Goal: Task Accomplishment & Management: Manage account settings

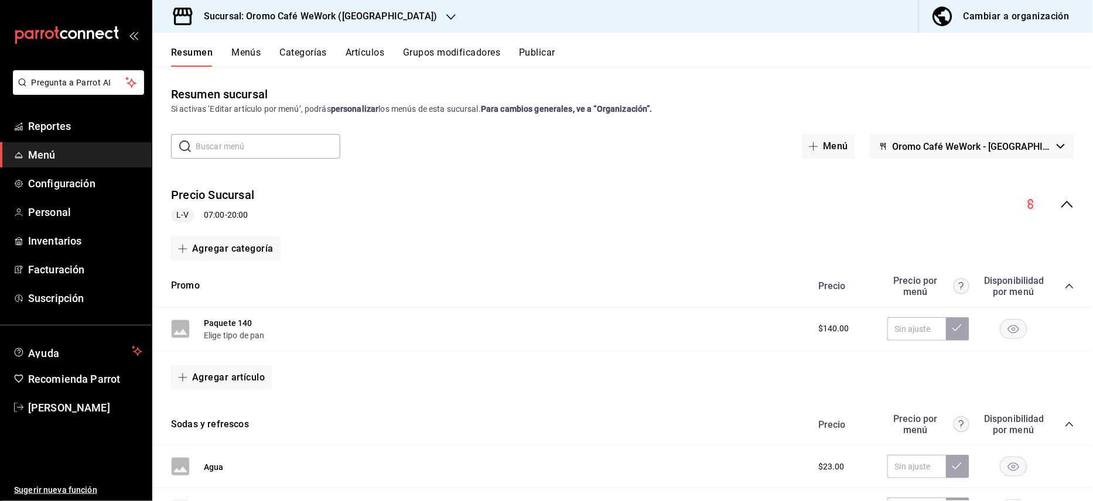
click at [301, 12] on h3 "Sucursal: Oromo Café WeWork ([GEOGRAPHIC_DATA])" at bounding box center [316, 16] width 243 height 14
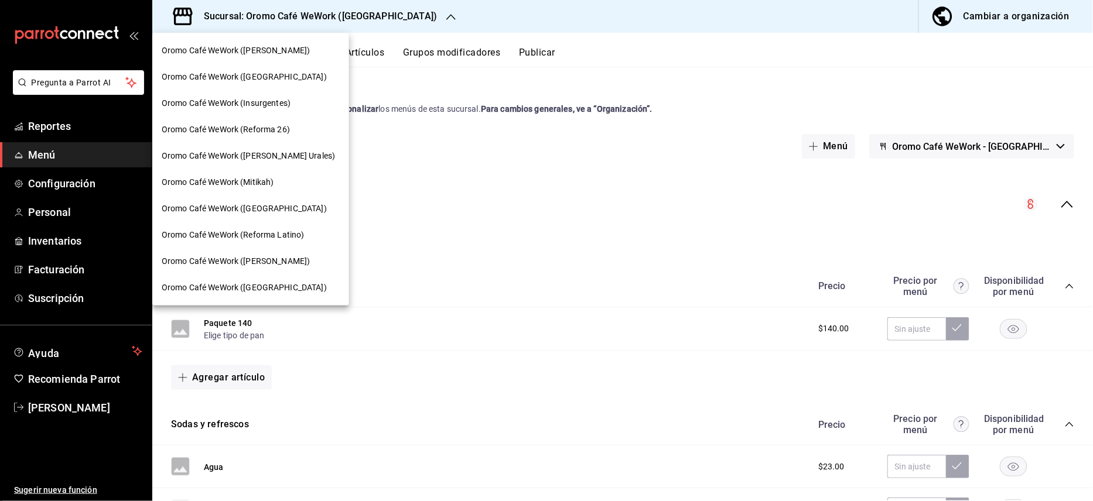
click at [264, 176] on span "Oromo Café WeWork (Mitikah)" at bounding box center [218, 182] width 112 height 12
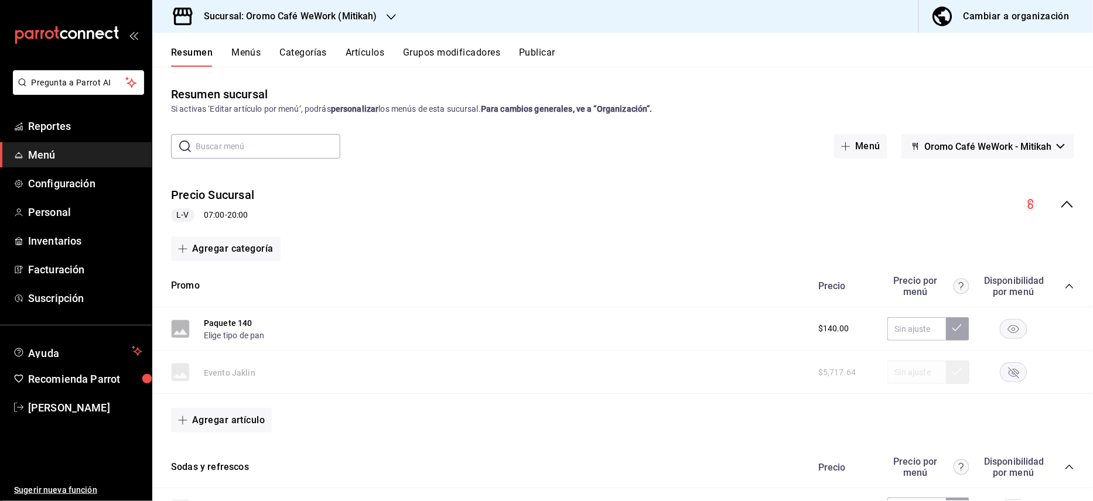
click at [360, 49] on button "Artículos" at bounding box center [365, 57] width 39 height 20
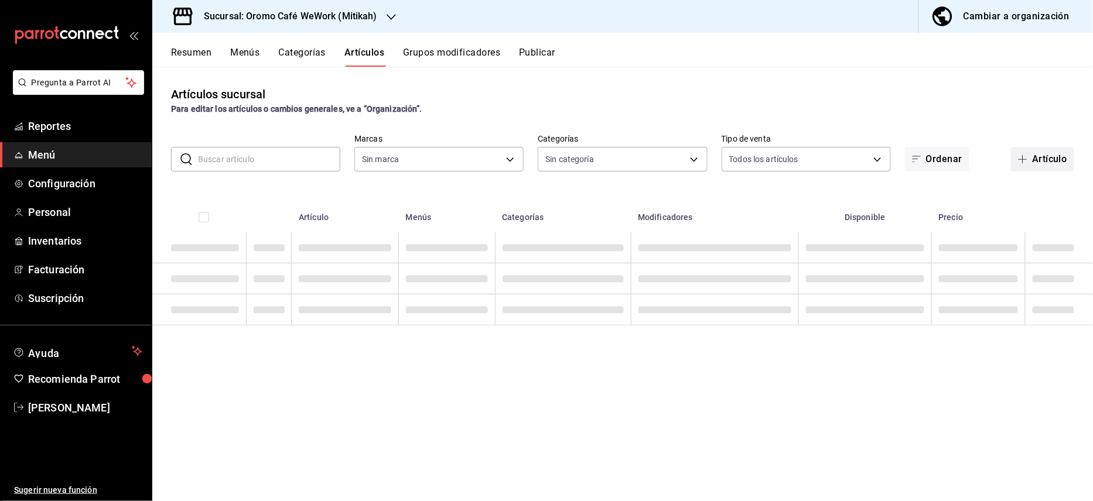
click at [1026, 161] on icon "button" at bounding box center [1022, 159] width 9 height 9
type input "8b2de8ab-57e1-4f98-b1e5-85cea7a414b5"
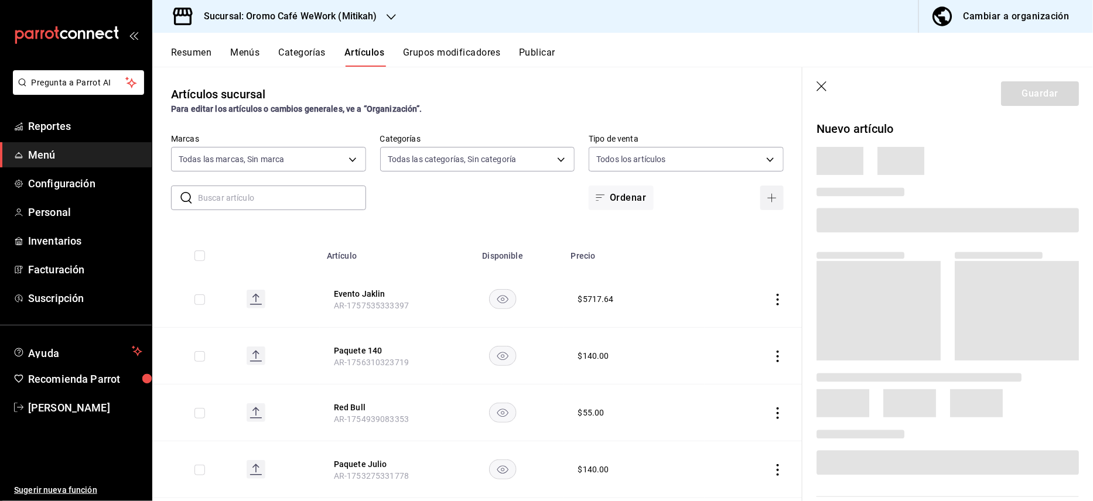
type input "e8c8b4a1-e0c3-4f98-85dd-ea795c119eaf,3b1dc237-e5e8-40c9-a5eb-6e6a6db775a1,71b2e…"
click at [625, 88] on div "Artículos sucursal Para editar los artículos o cambios generales, ve a “Organiz…" at bounding box center [477, 101] width 650 height 30
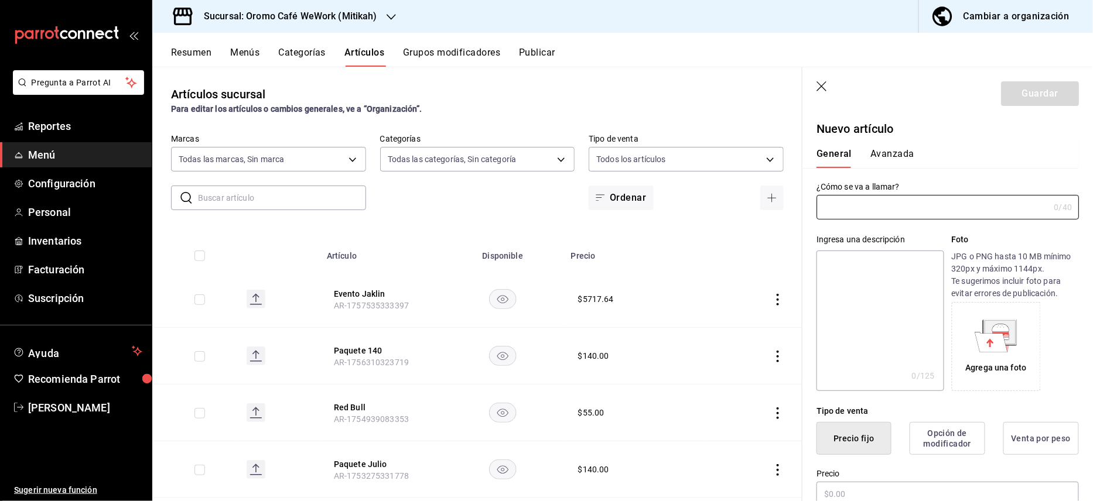
click at [827, 91] on icon "button" at bounding box center [823, 87] width 12 height 12
drag, startPoint x: 827, startPoint y: 91, endPoint x: 783, endPoint y: 62, distance: 52.8
click at [827, 91] on icon "button" at bounding box center [823, 87] width 12 height 12
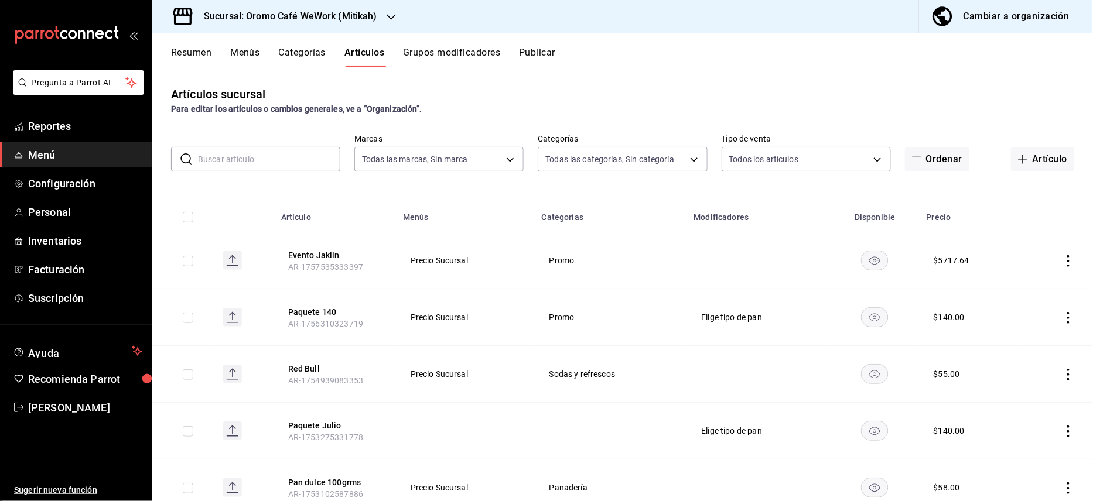
click at [195, 48] on button "Resumen" at bounding box center [191, 57] width 40 height 20
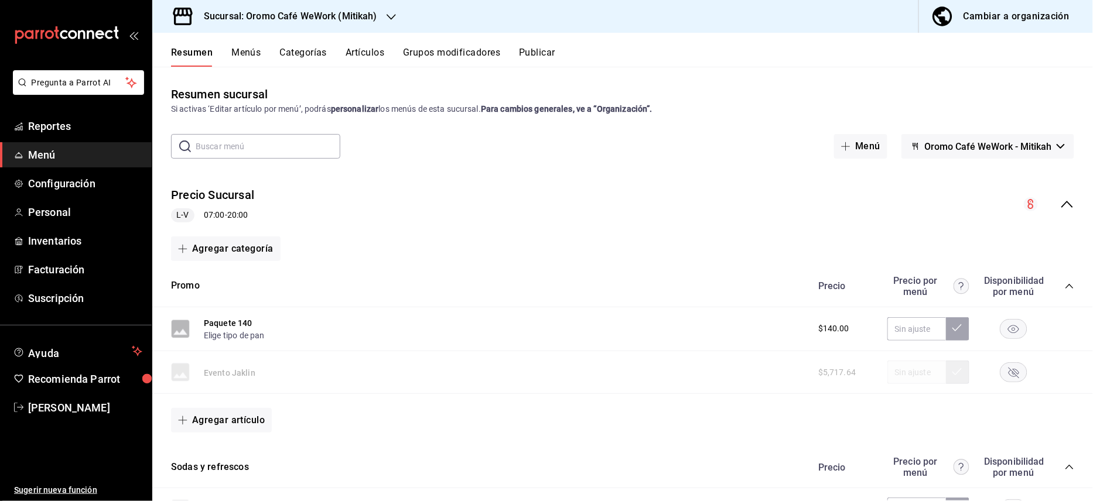
click at [497, 54] on button "Grupos modificadores" at bounding box center [451, 57] width 97 height 20
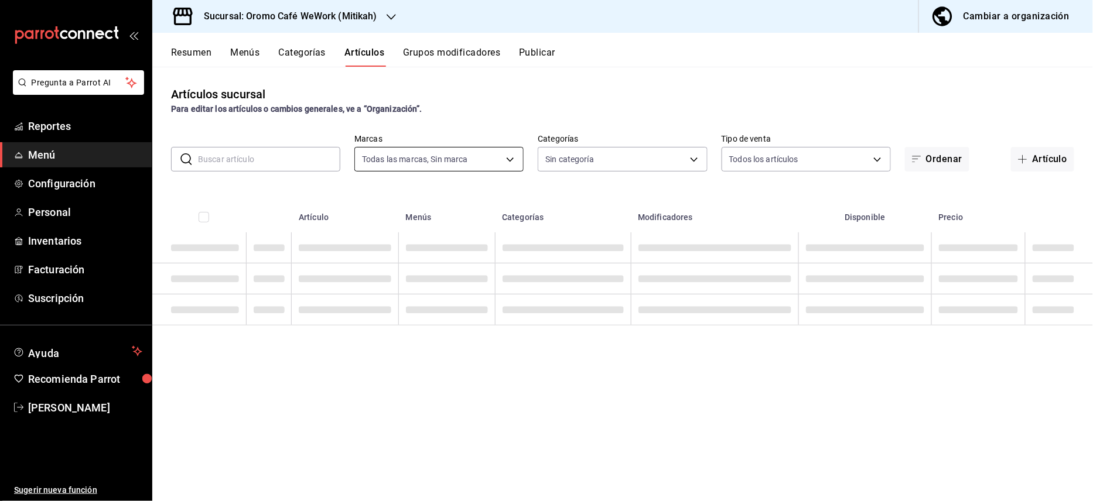
type input "8b2de8ab-57e1-4f98-b1e5-85cea7a414b5"
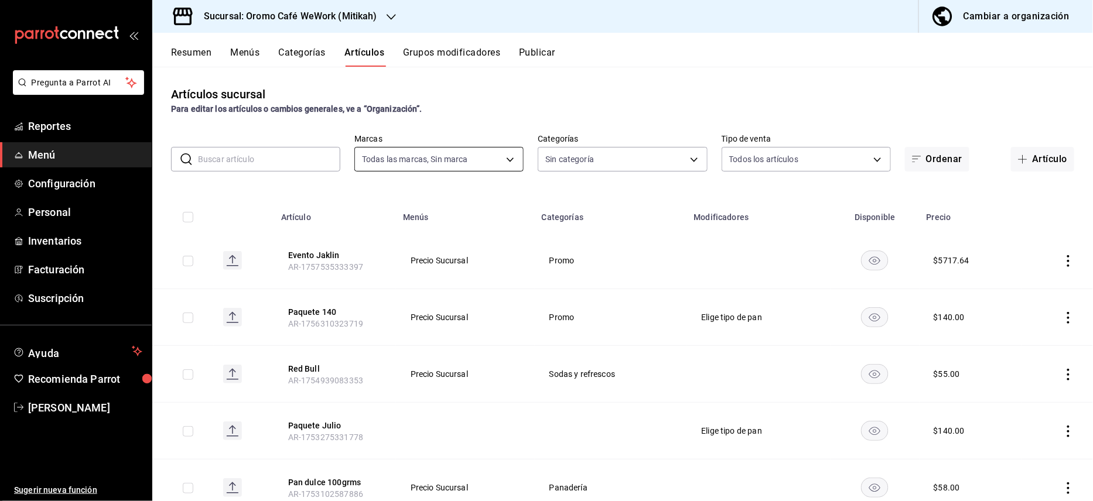
type input "e8c8b4a1-e0c3-4f98-85dd-ea795c119eaf,3b1dc237-e5e8-40c9-a5eb-6e6a6db775a1,71b2e…"
click at [1063, 259] on icon "actions" at bounding box center [1069, 261] width 12 height 12
click at [1006, 334] on div at bounding box center [996, 336] width 21 height 12
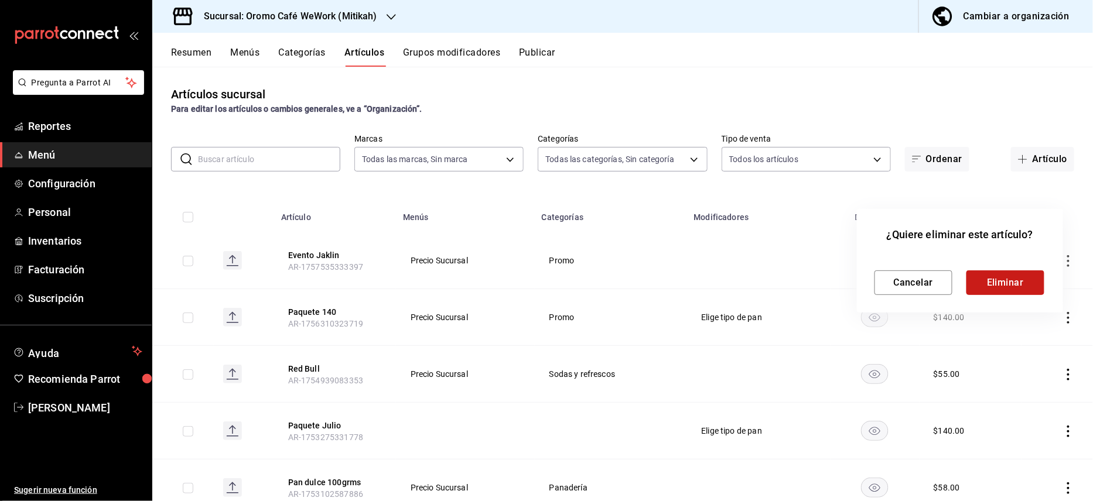
click at [1001, 282] on button "Eliminar" at bounding box center [1006, 283] width 78 height 25
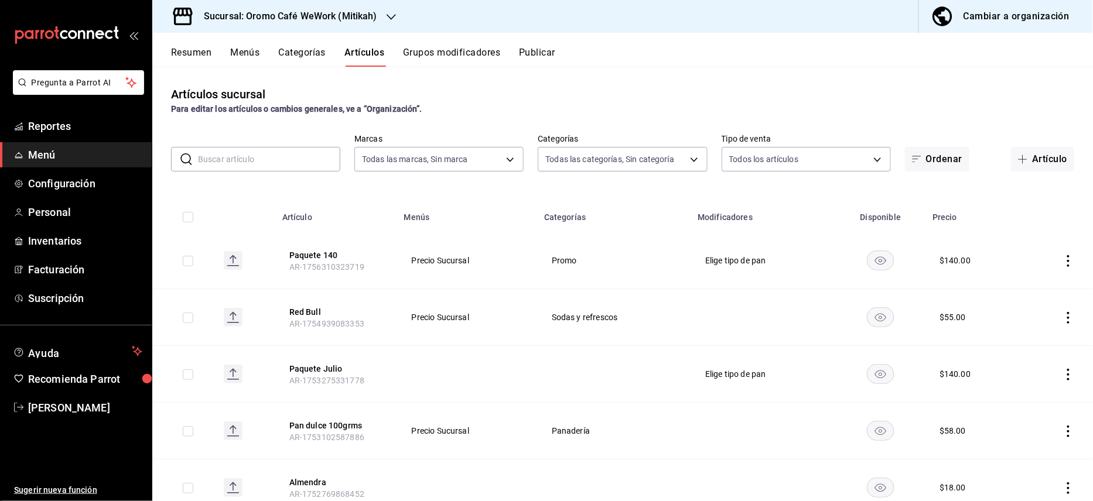
click at [197, 52] on button "Resumen" at bounding box center [191, 57] width 40 height 20
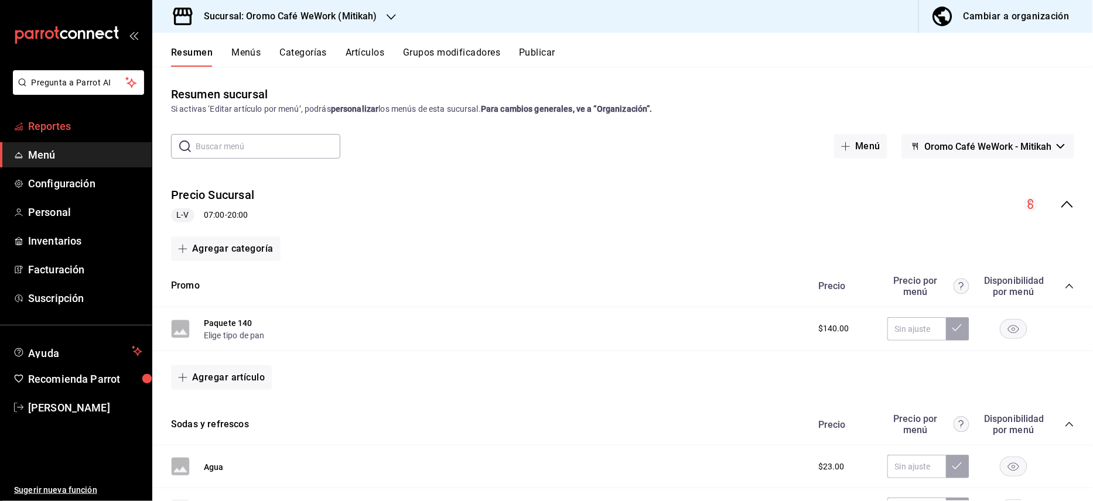
click at [71, 125] on span "Reportes" at bounding box center [85, 126] width 114 height 16
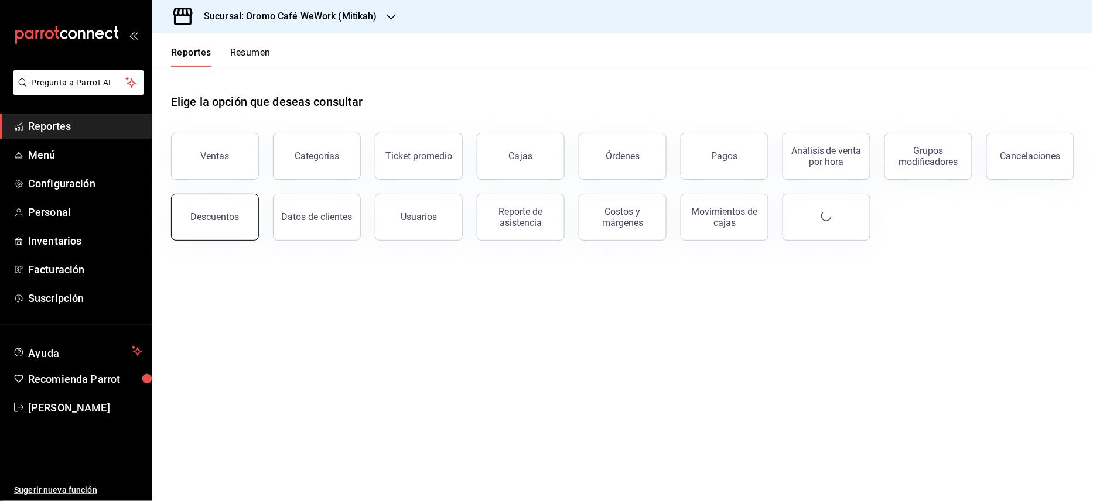
click at [252, 205] on button "Descuentos" at bounding box center [215, 217] width 88 height 47
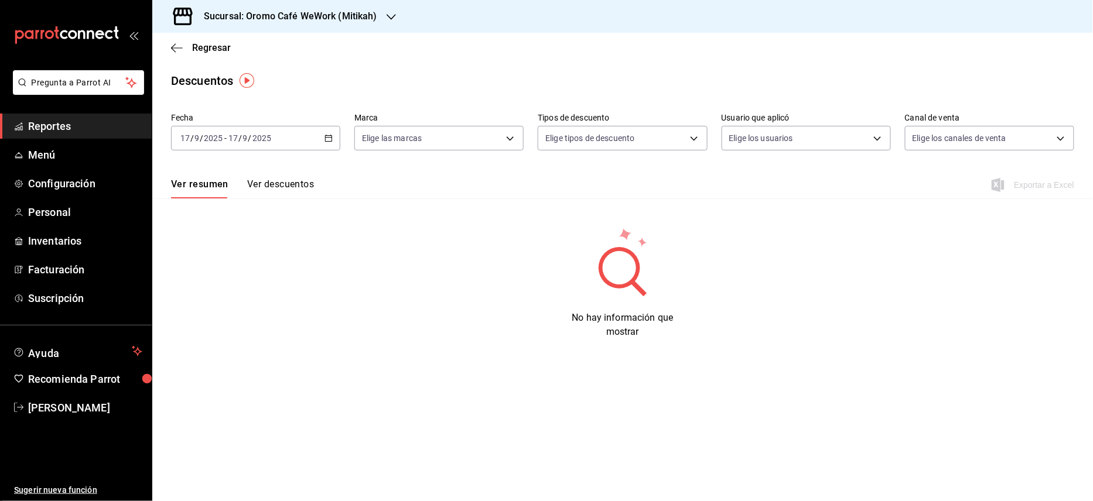
click at [277, 190] on button "Ver descuentos" at bounding box center [280, 189] width 67 height 20
click at [184, 183] on button "Ver resumen" at bounding box center [198, 189] width 54 height 20
click at [251, 184] on button "Ver descuentos" at bounding box center [280, 189] width 67 height 20
click at [43, 158] on span "Menú" at bounding box center [85, 155] width 114 height 16
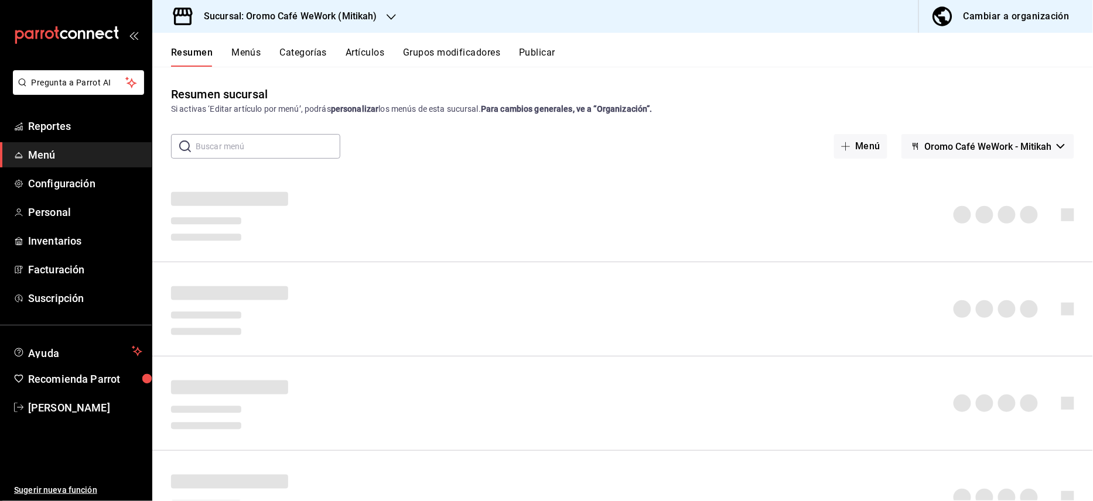
click at [436, 56] on button "Grupos modificadores" at bounding box center [451, 57] width 97 height 20
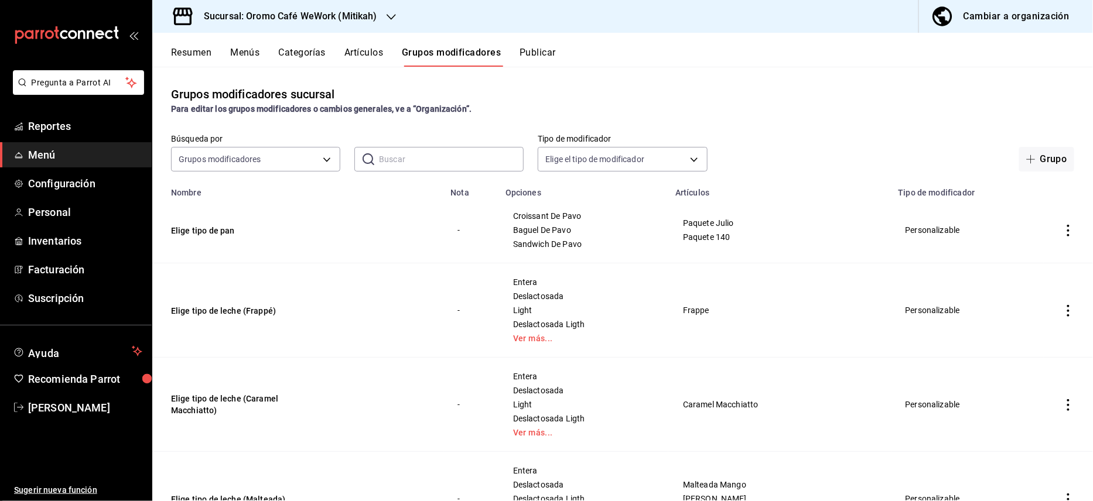
click at [530, 50] on button "Publicar" at bounding box center [538, 57] width 36 height 20
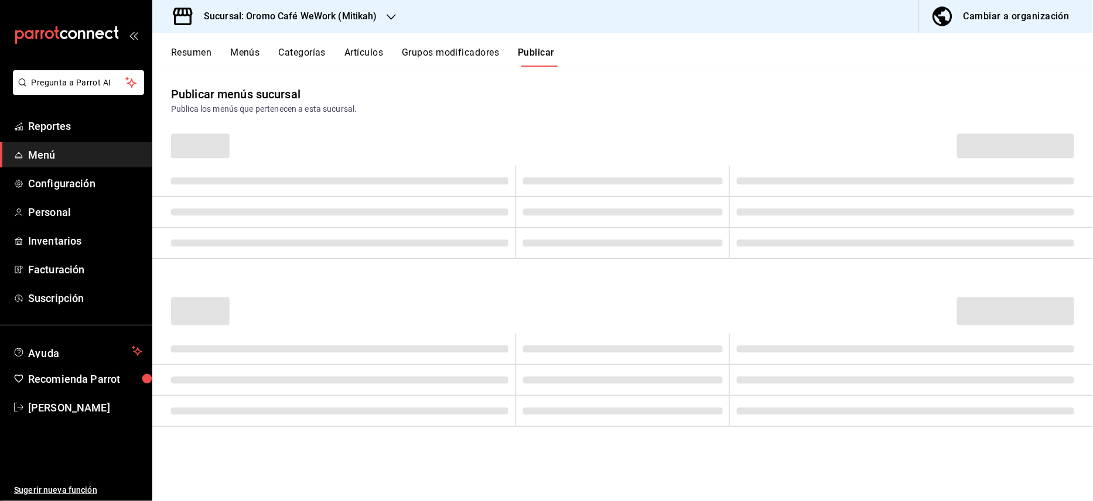
click at [367, 52] on button "Artículos" at bounding box center [363, 57] width 39 height 20
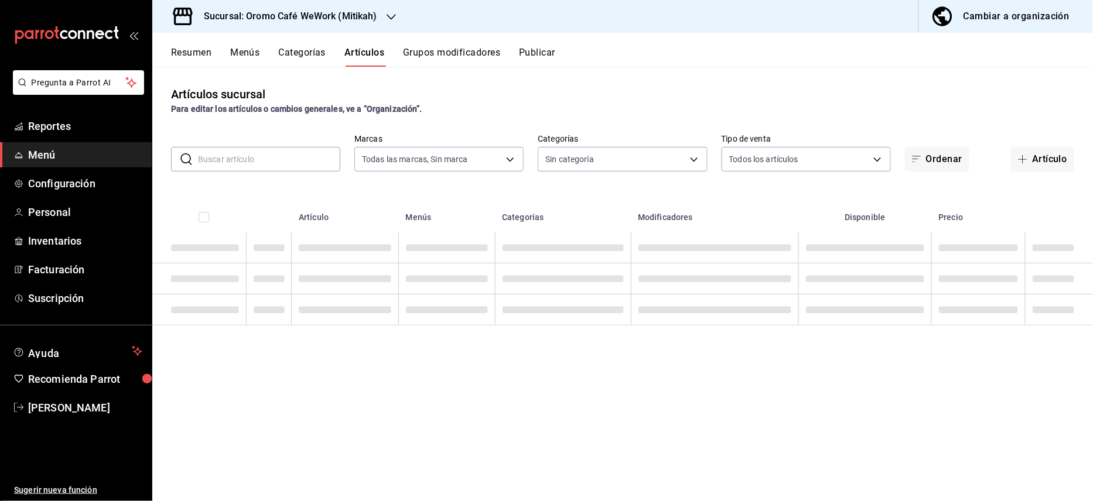
type input "8b2de8ab-57e1-4f98-b1e5-85cea7a414b5"
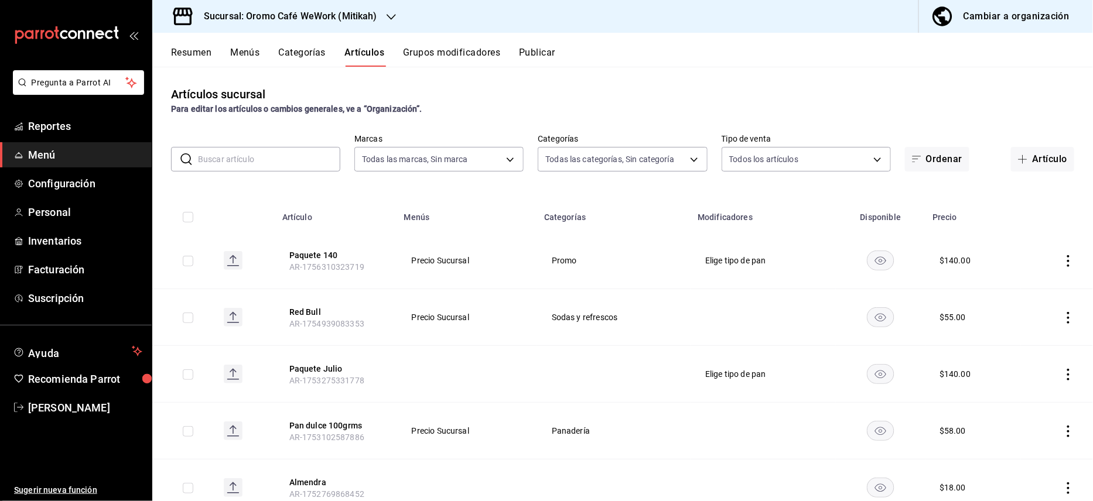
type input "e8c8b4a1-e0c3-4f98-85dd-ea795c119eaf,3b1dc237-e5e8-40c9-a5eb-6e6a6db775a1,71b2e…"
click at [1038, 161] on button "Artículo" at bounding box center [1042, 159] width 63 height 25
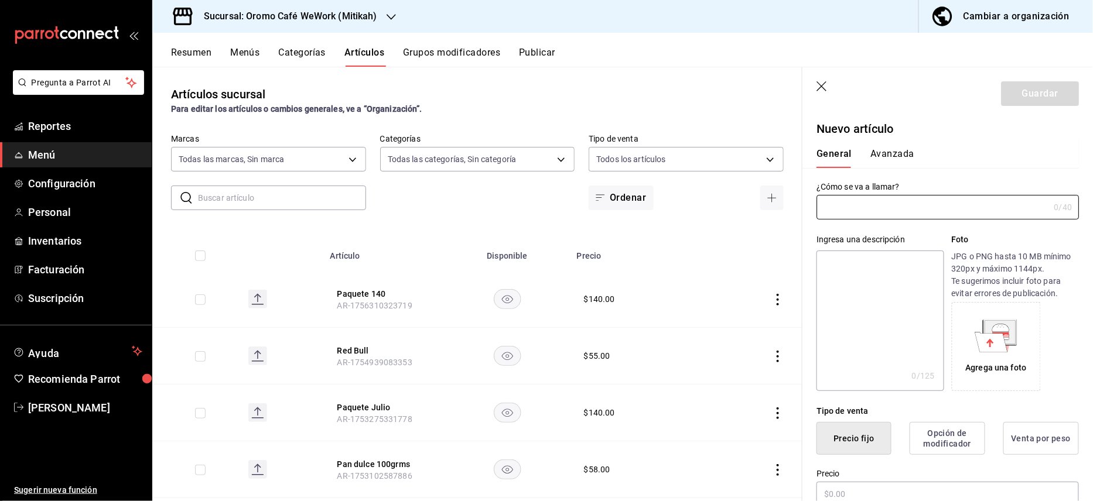
click at [881, 155] on button "Avanzada" at bounding box center [893, 158] width 44 height 20
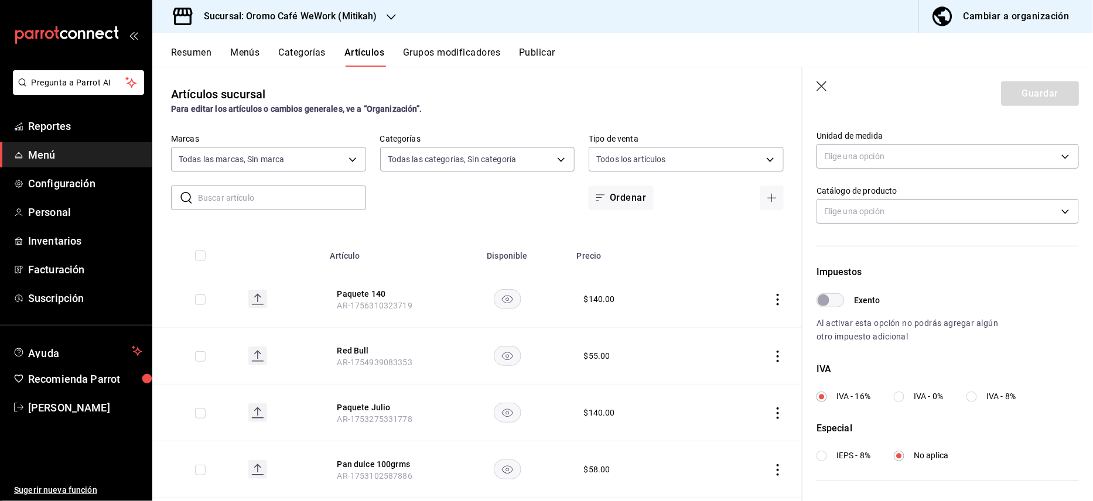
scroll to position [234, 0]
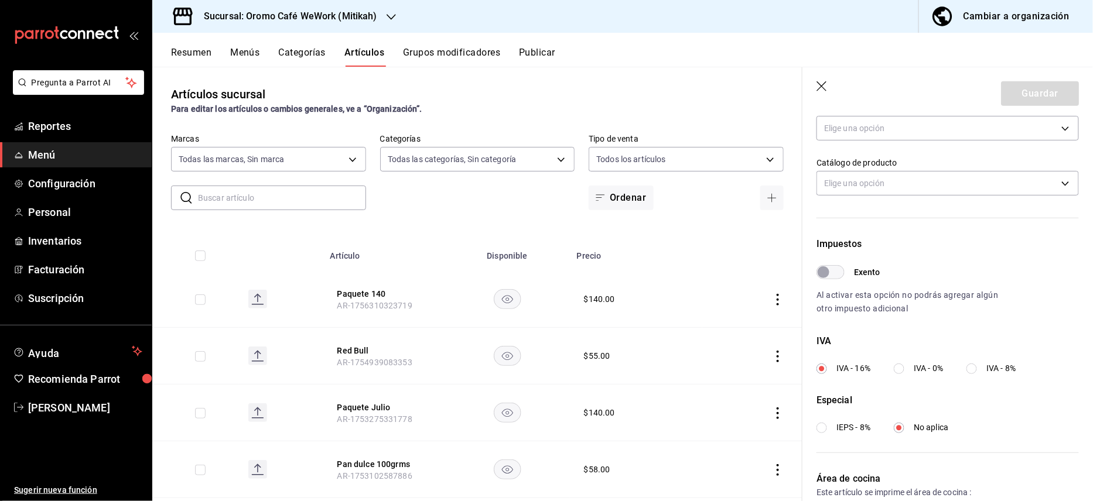
click at [824, 83] on icon "button" at bounding box center [823, 87] width 12 height 12
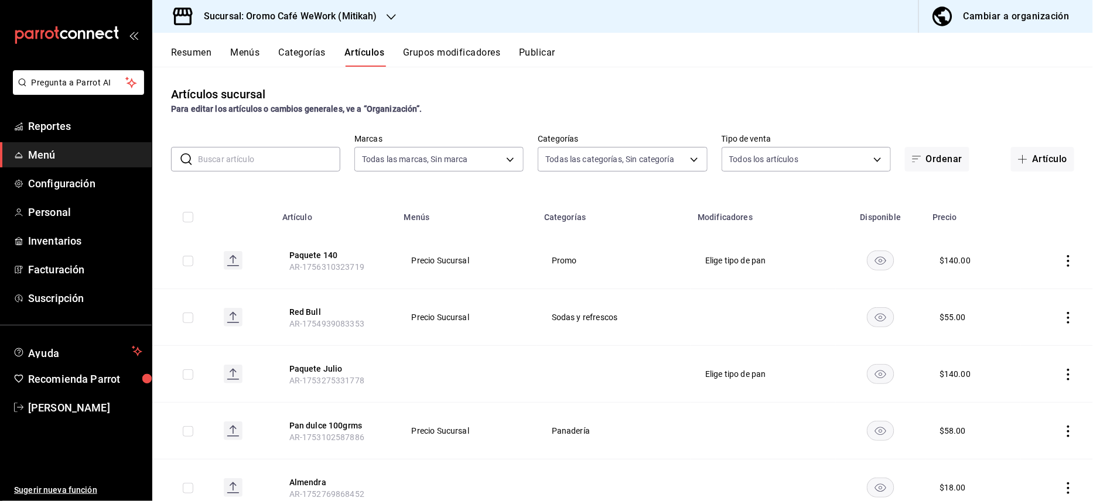
click at [286, 50] on button "Categorías" at bounding box center [302, 57] width 47 height 20
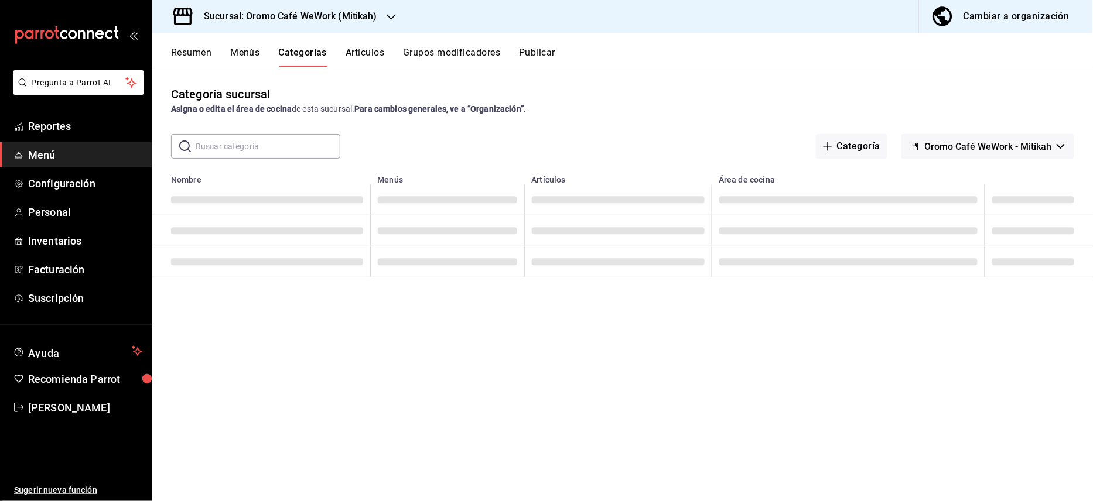
click at [40, 157] on span "Menú" at bounding box center [85, 155] width 114 height 16
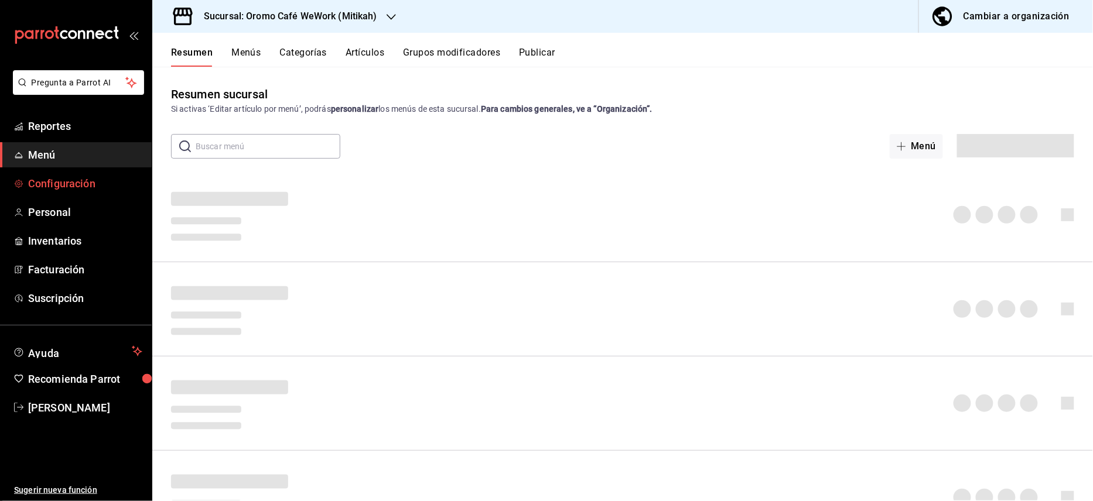
click at [57, 183] on span "Configuración" at bounding box center [85, 184] width 114 height 16
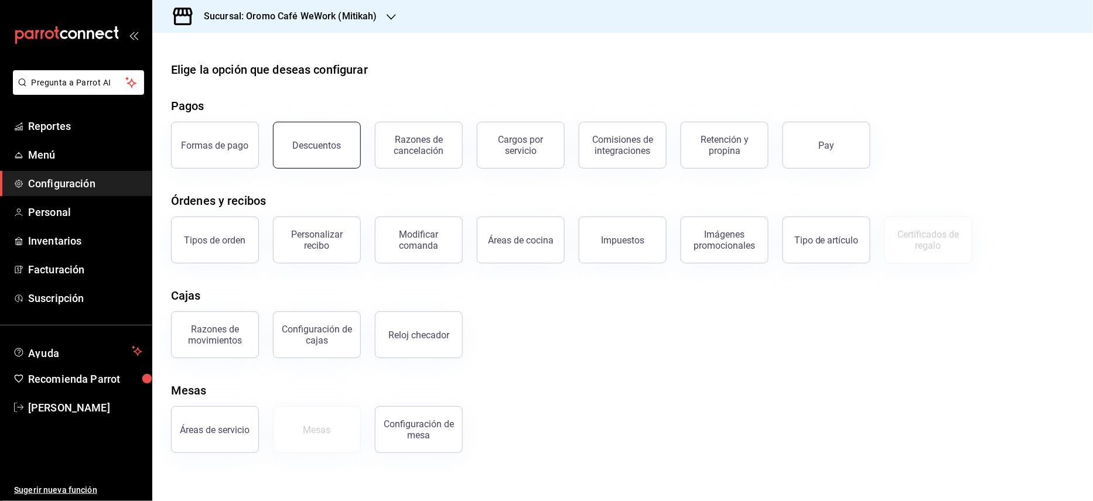
click at [305, 162] on button "Descuentos" at bounding box center [317, 145] width 88 height 47
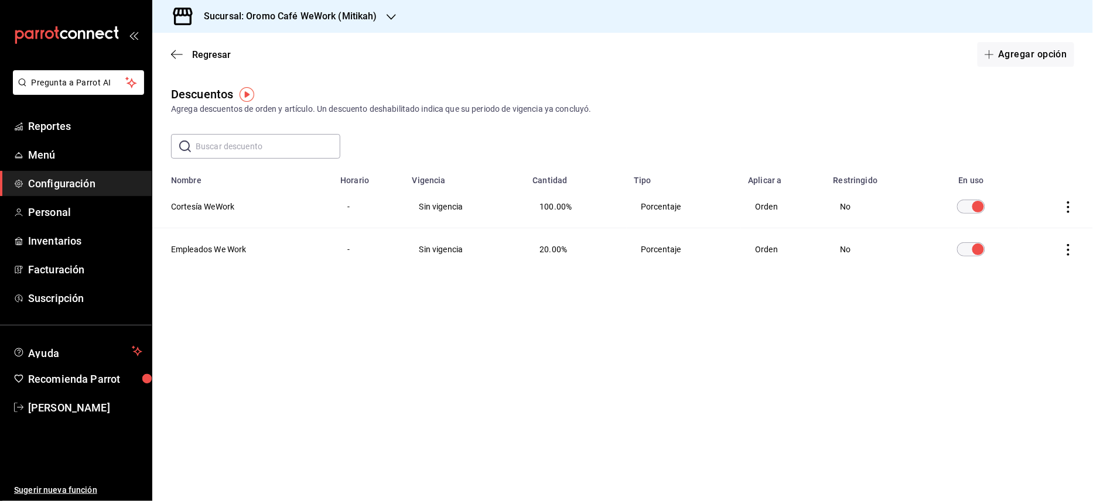
click at [292, 142] on input "text" at bounding box center [268, 146] width 145 height 23
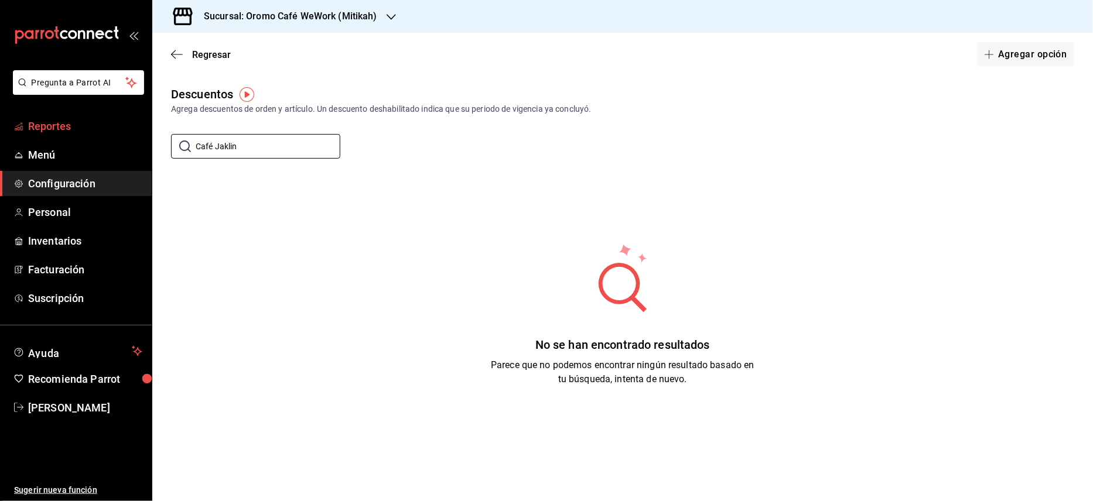
drag, startPoint x: 293, startPoint y: 156, endPoint x: 95, endPoint y: 127, distance: 200.2
click at [95, 127] on div "Pregunta a Parrot AI Reportes Menú Configuración Personal Inventarios Facturaci…" at bounding box center [546, 250] width 1093 height 501
type input "Café Jaklin"
click at [1037, 50] on button "Agregar opción" at bounding box center [1026, 54] width 97 height 25
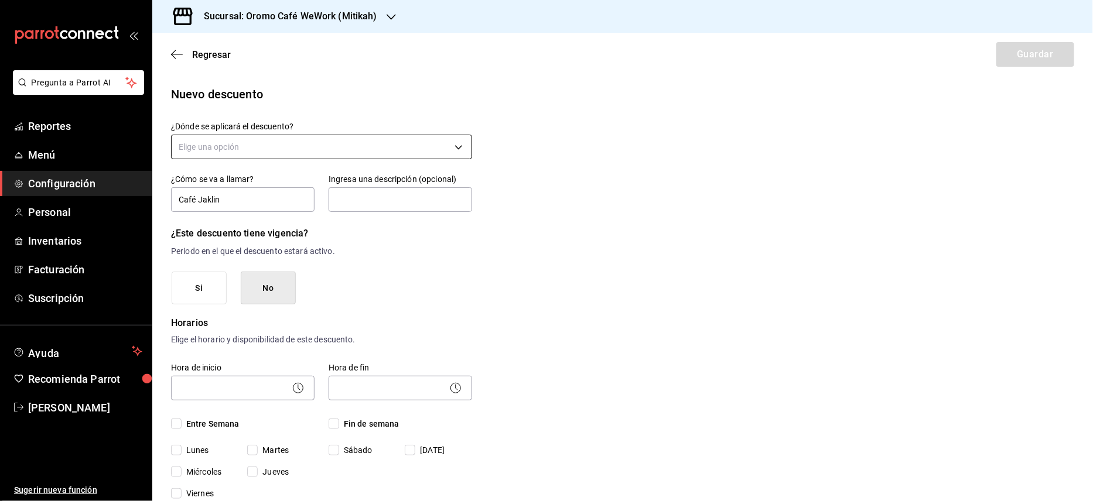
type input "Café Jaklin"
click at [436, 153] on body "Pregunta a Parrot AI Reportes Menú Configuración Personal Inventarios Facturaci…" at bounding box center [546, 250] width 1093 height 501
click at [436, 153] on div at bounding box center [546, 250] width 1093 height 501
click at [451, 153] on body "Pregunta a Parrot AI Reportes Menú Configuración Personal Inventarios Facturaci…" at bounding box center [546, 250] width 1093 height 501
click at [226, 202] on li "Orden completa" at bounding box center [320, 202] width 296 height 19
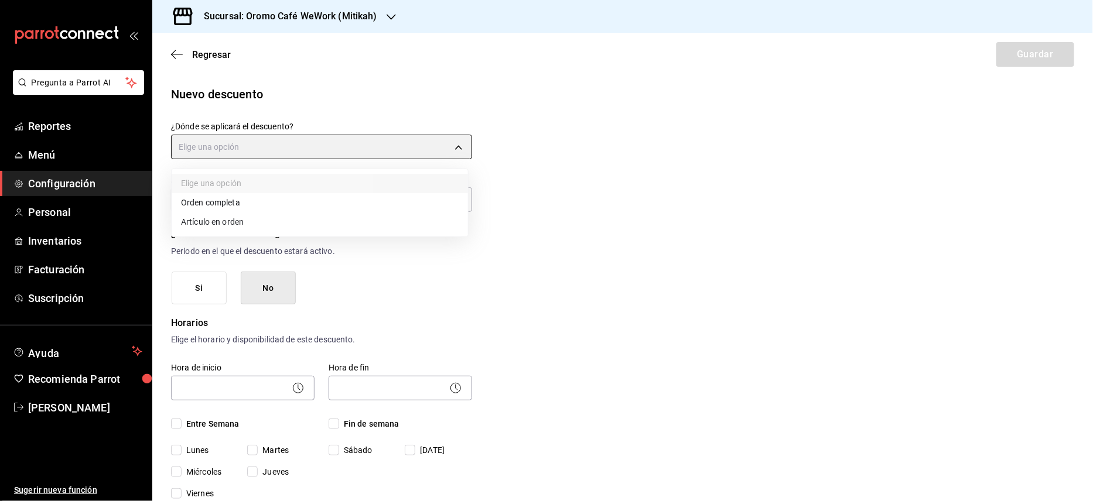
type input "ORDER"
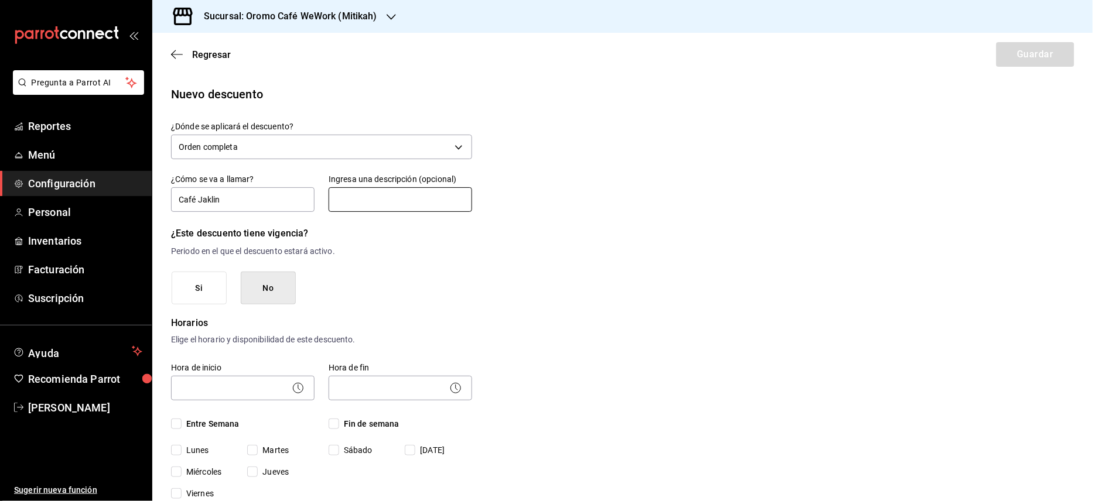
click at [375, 197] on input "text" at bounding box center [401, 199] width 144 height 25
type input "Café evento"
click at [200, 294] on button "Si" at bounding box center [199, 288] width 55 height 33
click at [187, 282] on button "Si" at bounding box center [199, 288] width 55 height 33
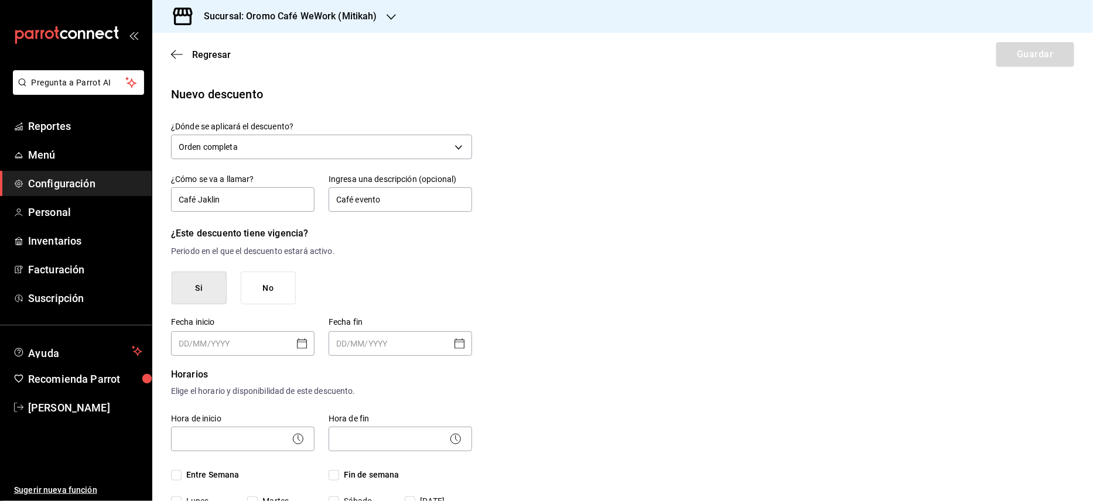
click at [284, 289] on button "No" at bounding box center [268, 288] width 55 height 33
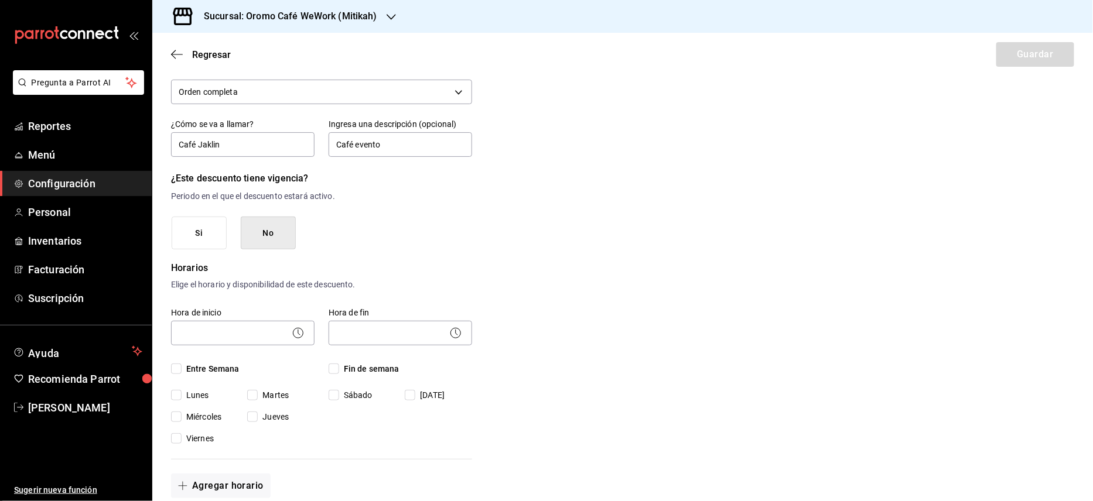
scroll to position [78, 0]
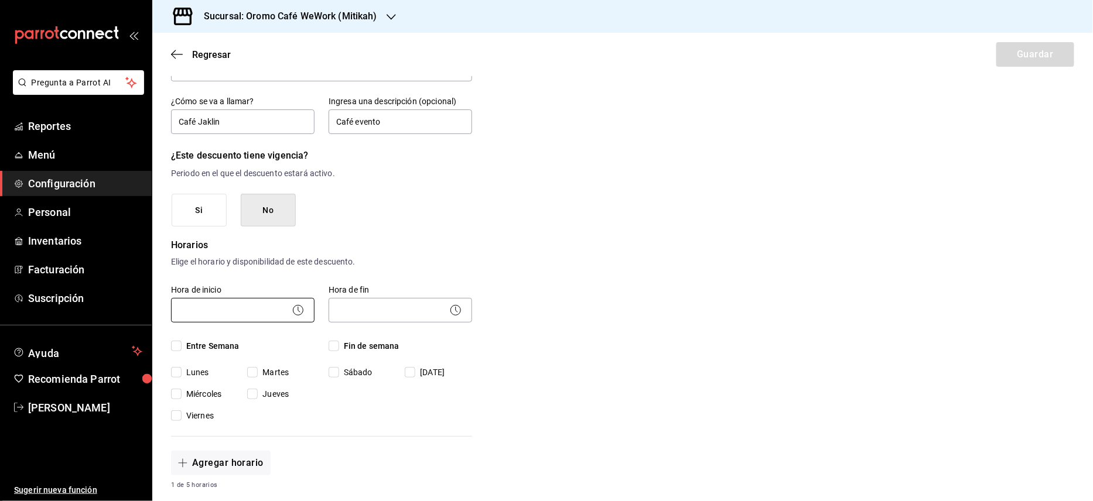
click at [260, 313] on body "Pregunta a Parrot AI Reportes Menú Configuración Personal Inventarios Facturaci…" at bounding box center [546, 250] width 1093 height 501
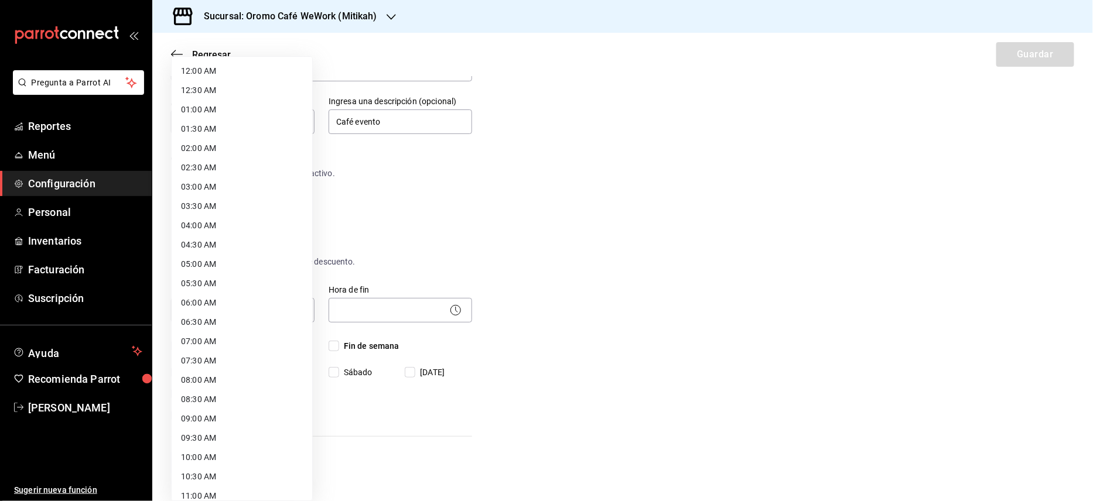
click at [225, 343] on li "07:00 AM" at bounding box center [242, 341] width 141 height 19
type input "07:00"
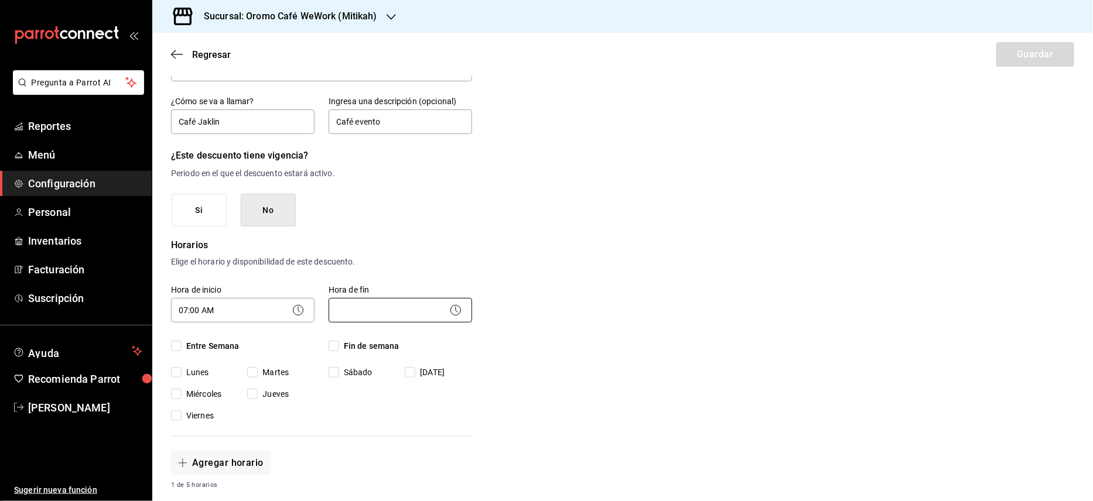
click at [420, 303] on body "Pregunta a Parrot AI Reportes Menú Configuración Personal Inventarios Facturaci…" at bounding box center [546, 250] width 1093 height 501
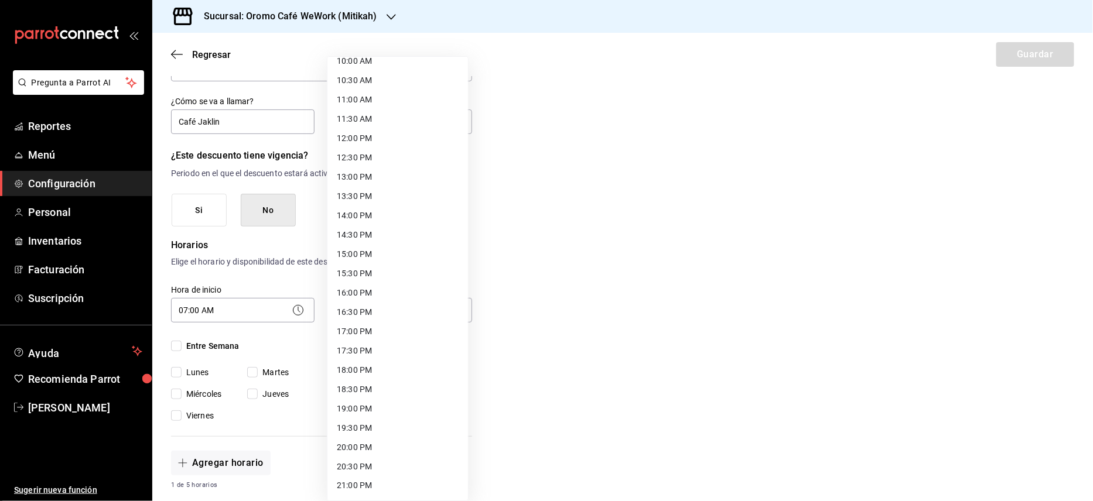
scroll to position [469, 0]
click at [354, 260] on li "17:00 PM" at bounding box center [397, 259] width 141 height 19
type input "17:00"
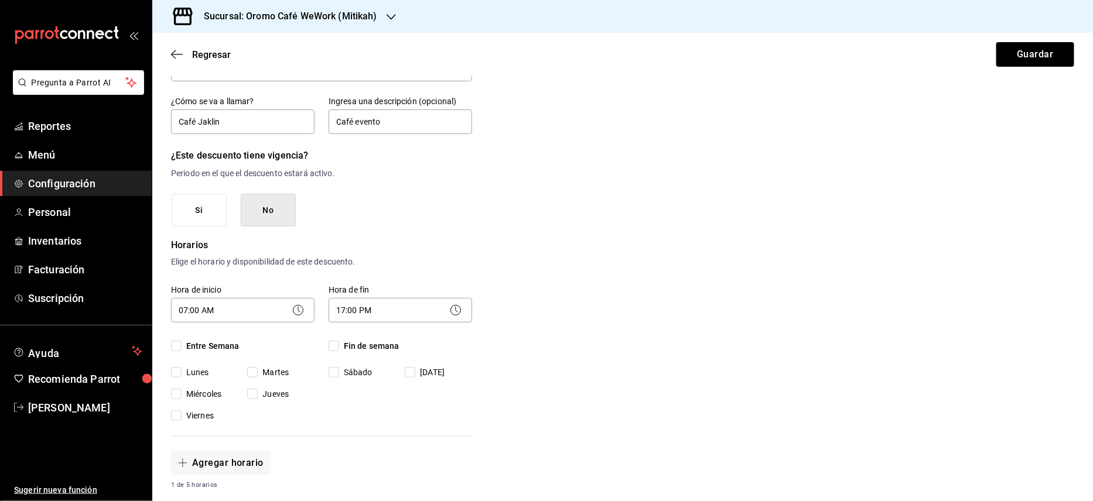
click at [176, 371] on input "Lunes" at bounding box center [176, 372] width 11 height 11
checkbox input "false"
click at [176, 343] on input "Entre Semana" at bounding box center [176, 346] width 11 height 11
checkbox input "true"
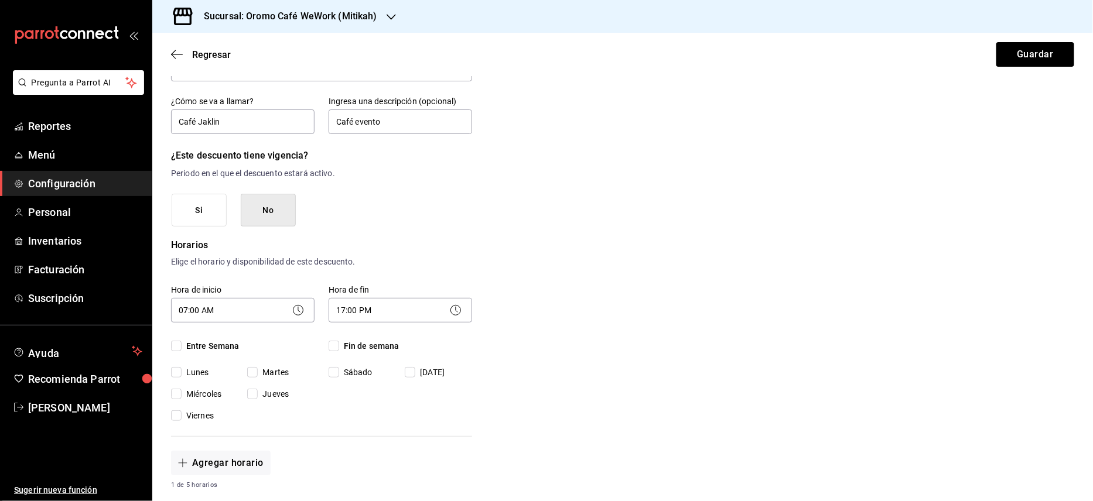
checkbox input "true"
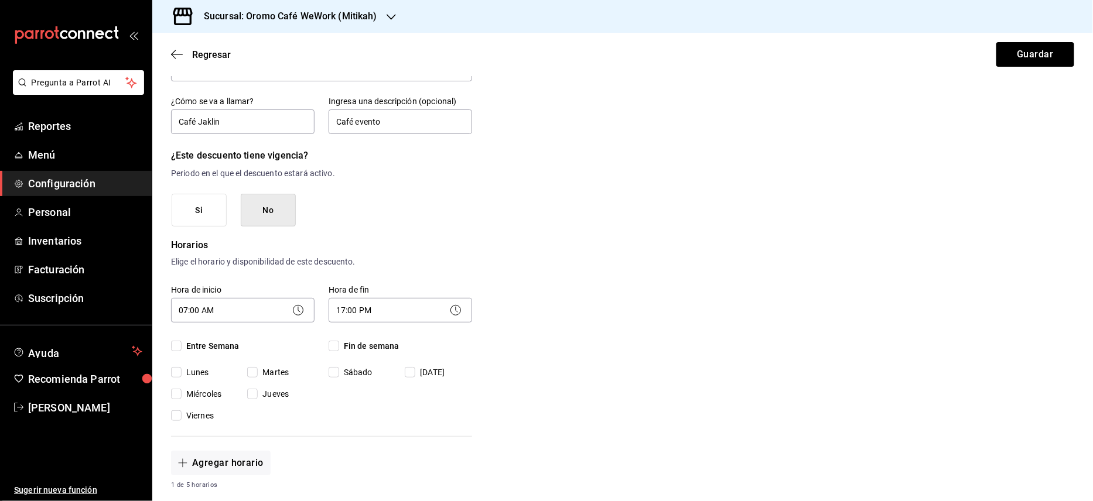
click at [176, 343] on input "Entre Semana" at bounding box center [176, 346] width 11 height 11
checkbox input "false"
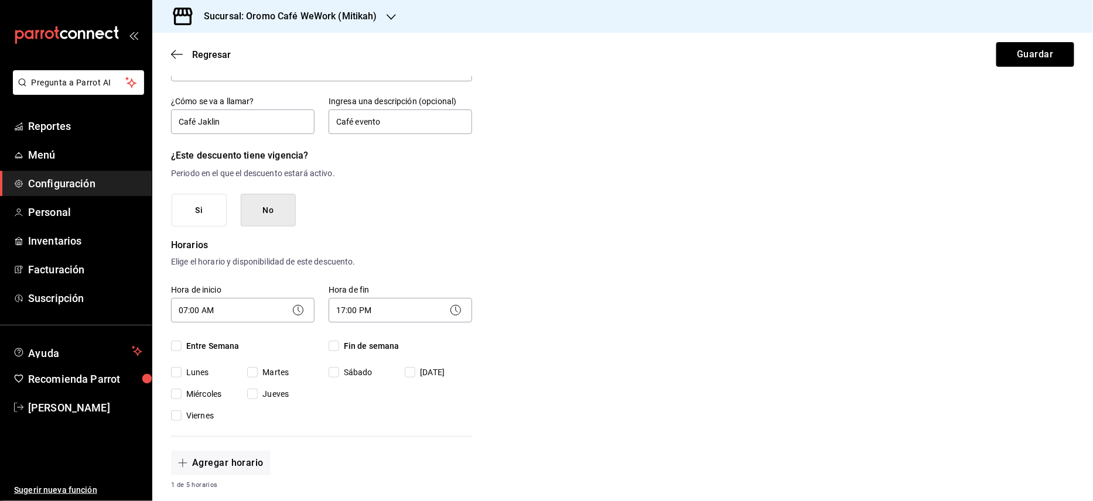
checkbox input "false"
click at [179, 347] on input "Entre Semana" at bounding box center [176, 346] width 11 height 11
checkbox input "true"
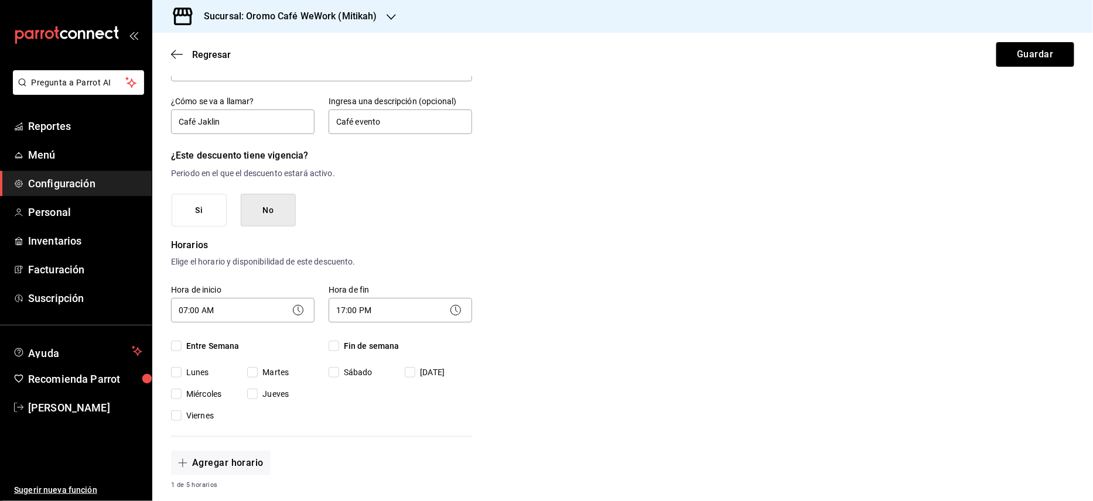
checkbox input "true"
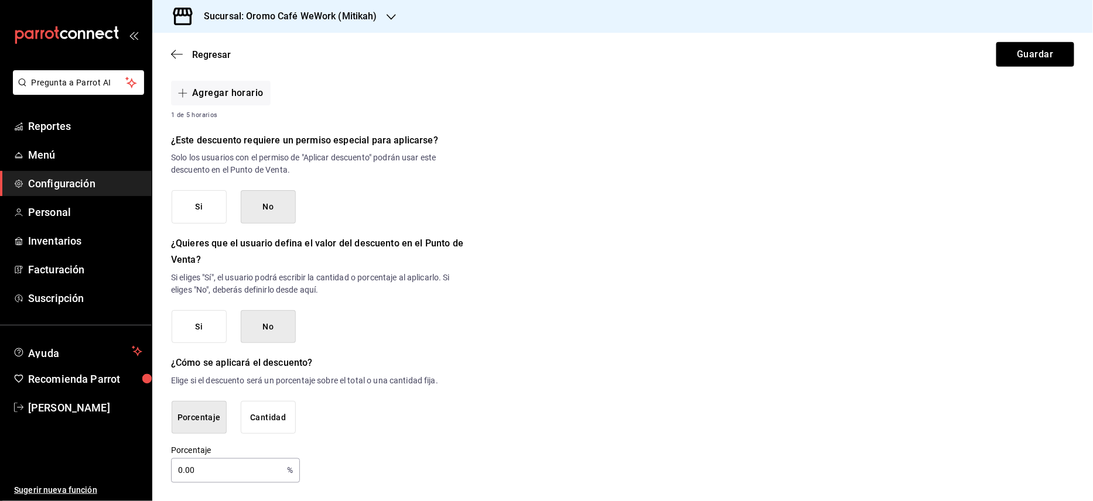
scroll to position [451, 0]
click at [205, 472] on input "0.00" at bounding box center [226, 470] width 111 height 23
type input "0"
type input "100"
click at [789, 374] on div "Nuevo descuento ¿Dónde se aplicará el descuento? Orden completa ORDER ¿Cómo se …" at bounding box center [622, 60] width 941 height 846
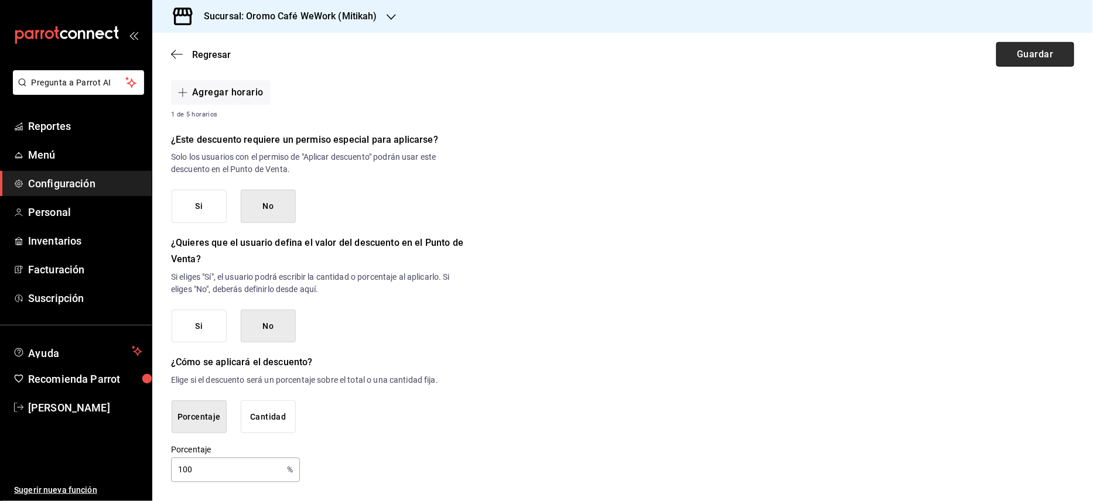
click at [1017, 59] on button "Guardar" at bounding box center [1036, 54] width 78 height 25
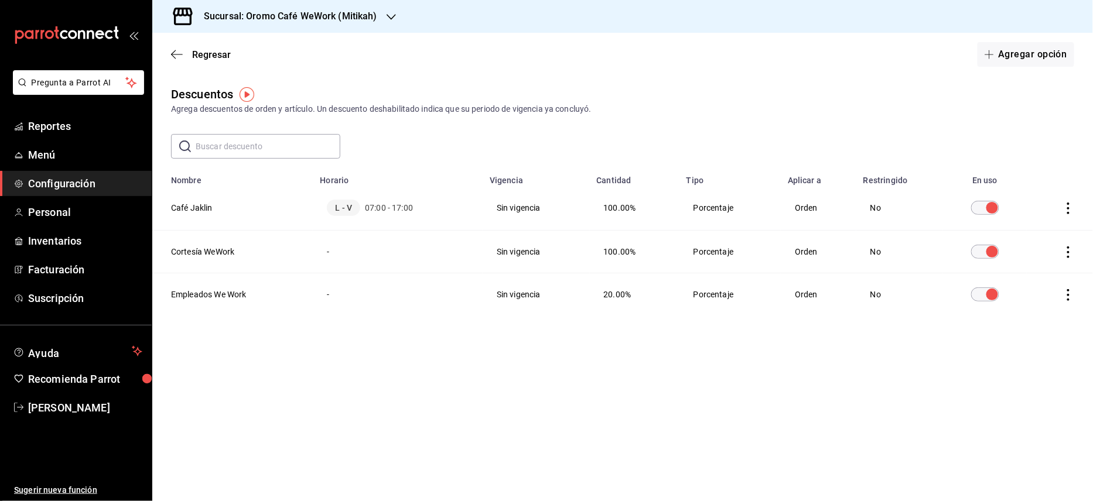
click at [1065, 250] on icon "actions" at bounding box center [1069, 253] width 12 height 12
drag, startPoint x: 514, startPoint y: 408, endPoint x: 446, endPoint y: 287, distance: 138.5
click at [511, 406] on div at bounding box center [546, 250] width 1093 height 501
click at [714, 254] on td "Porcentaje" at bounding box center [730, 252] width 101 height 43
click at [880, 255] on td "No" at bounding box center [900, 252] width 87 height 43
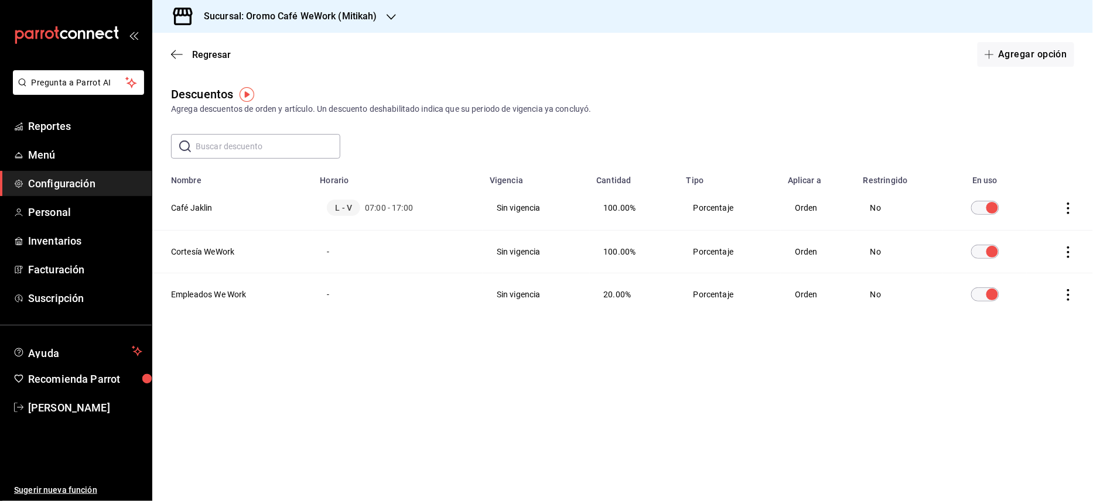
click at [800, 254] on td "Orden" at bounding box center [819, 252] width 76 height 43
drag, startPoint x: 800, startPoint y: 254, endPoint x: 569, endPoint y: 254, distance: 230.2
click at [569, 254] on tr "Cortesía WeWork - Sin vigencia 100.00% Porcentaje Orden No" at bounding box center [622, 252] width 941 height 43
drag, startPoint x: 569, startPoint y: 254, endPoint x: 487, endPoint y: 254, distance: 82.0
click at [494, 254] on td "Sin vigencia" at bounding box center [536, 252] width 107 height 43
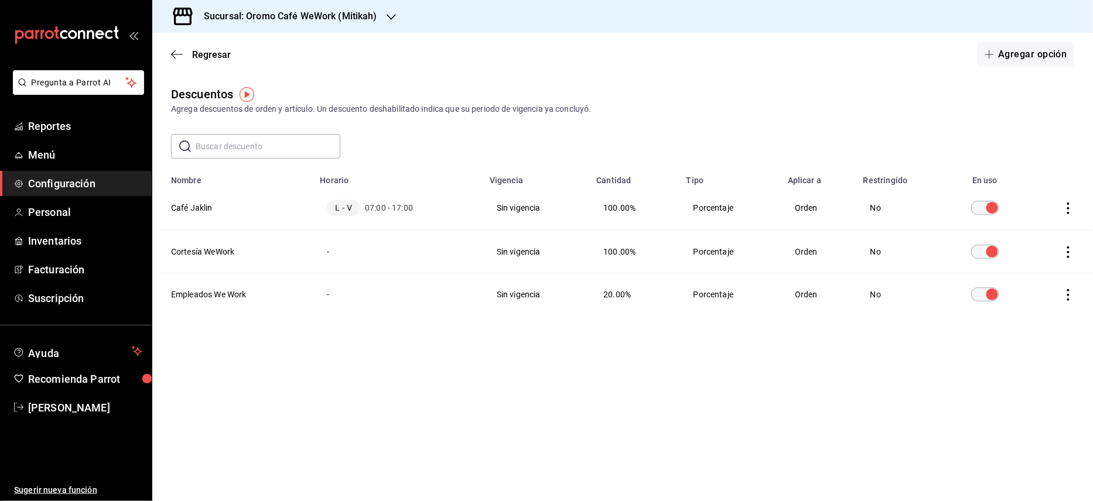
drag, startPoint x: 392, startPoint y: 258, endPoint x: 334, endPoint y: 259, distance: 58.0
click at [371, 258] on td "-" at bounding box center [398, 252] width 170 height 43
click at [207, 251] on th "Cortesía WeWork" at bounding box center [232, 252] width 161 height 43
click at [983, 250] on input "discountsTable" at bounding box center [992, 252] width 42 height 14
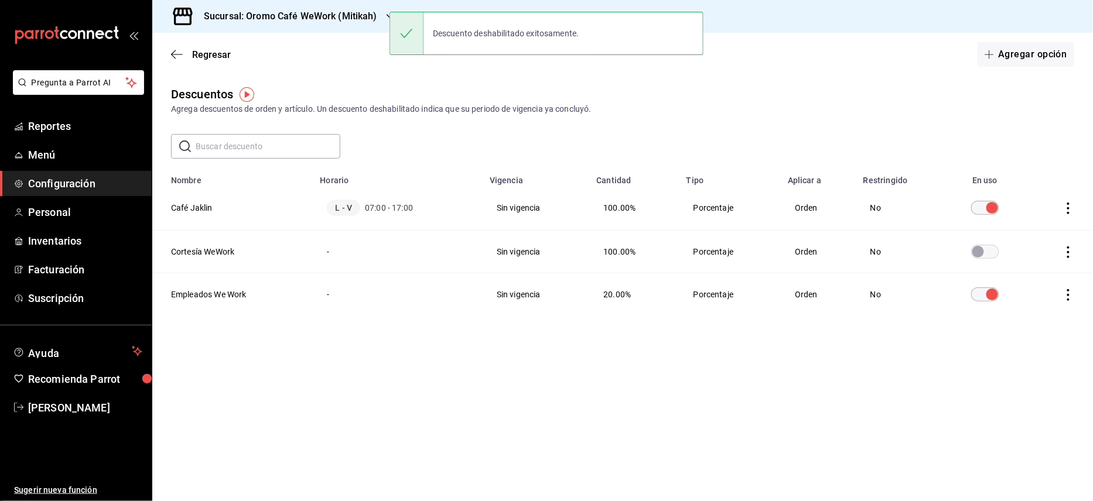
click at [326, 80] on main "Regresar Agregar opción Descuentos Agrega descuentos de orden y artículo. Un de…" at bounding box center [622, 267] width 941 height 469
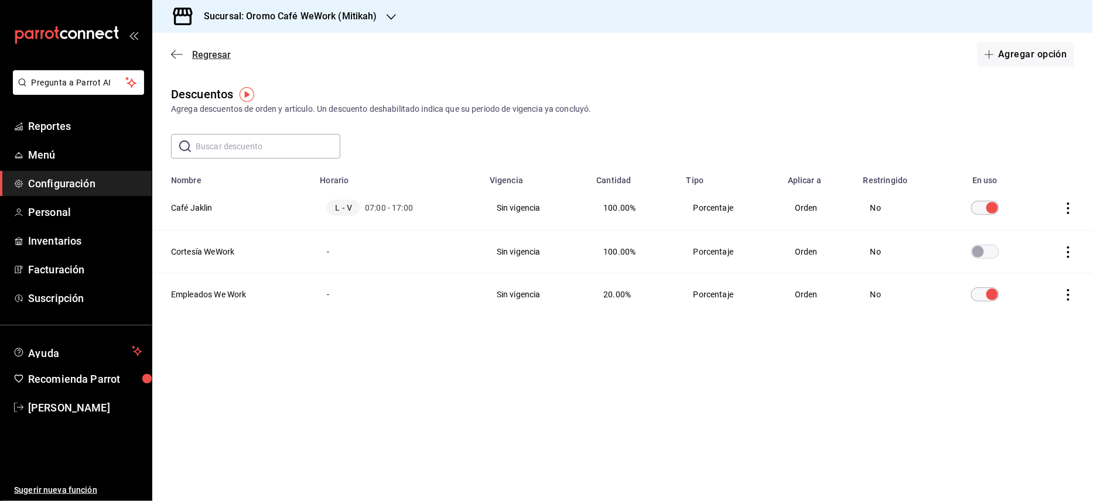
click at [200, 55] on span "Regresar" at bounding box center [211, 54] width 39 height 11
